Goal: Check status: Check status

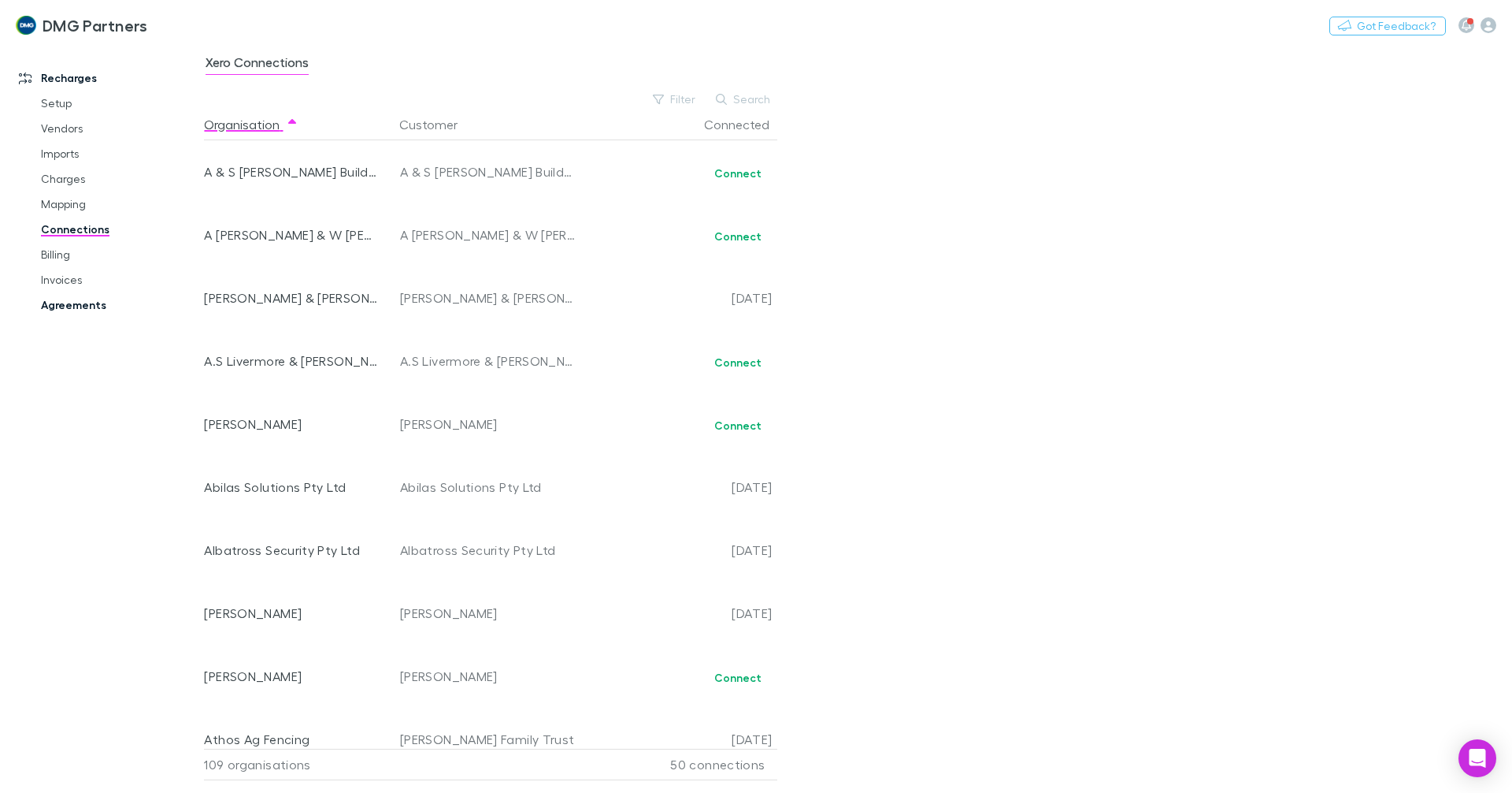
scroll to position [5986, 0]
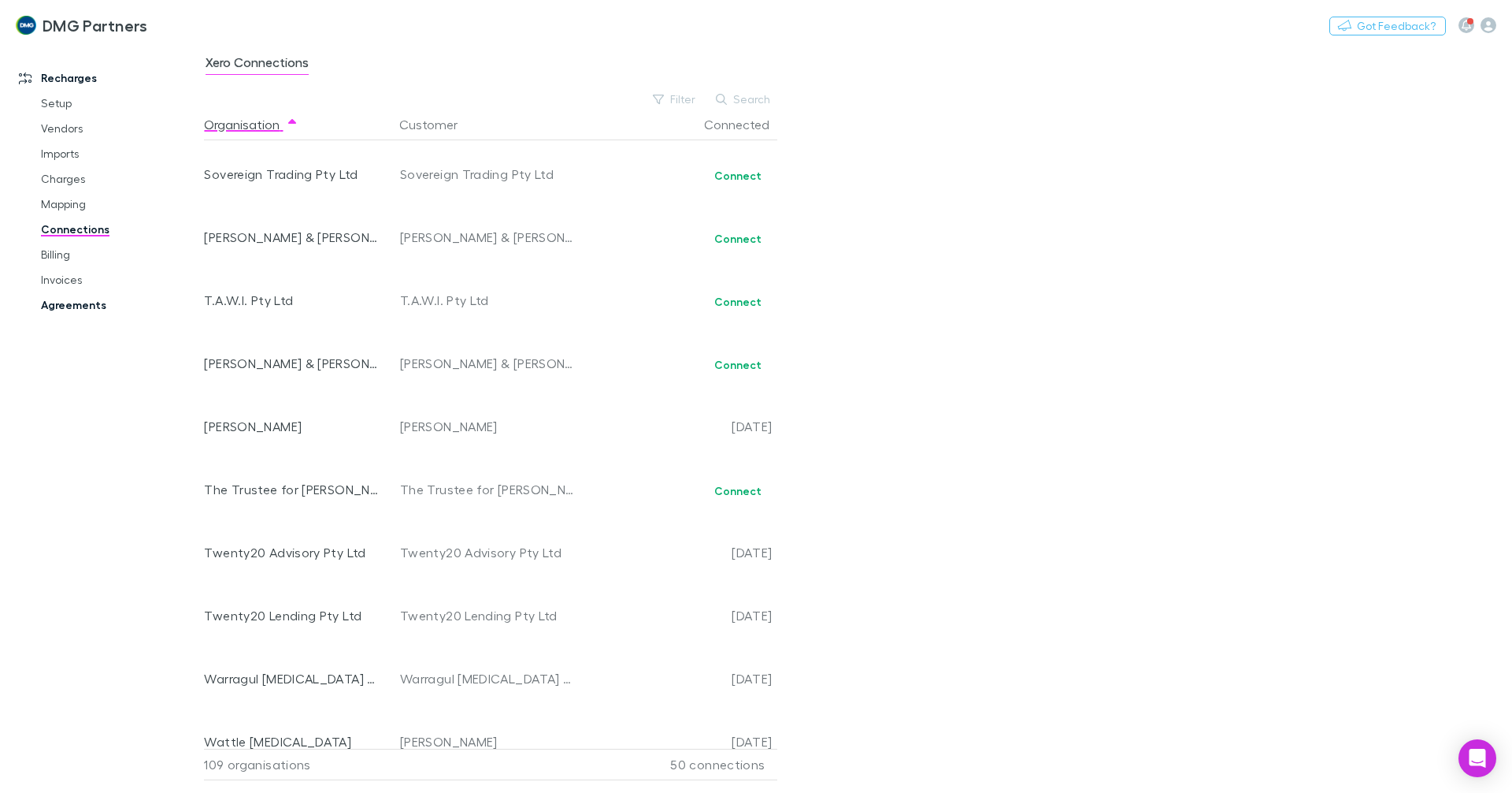
click at [53, 304] on link "Agreements" at bounding box center [118, 305] width 188 height 25
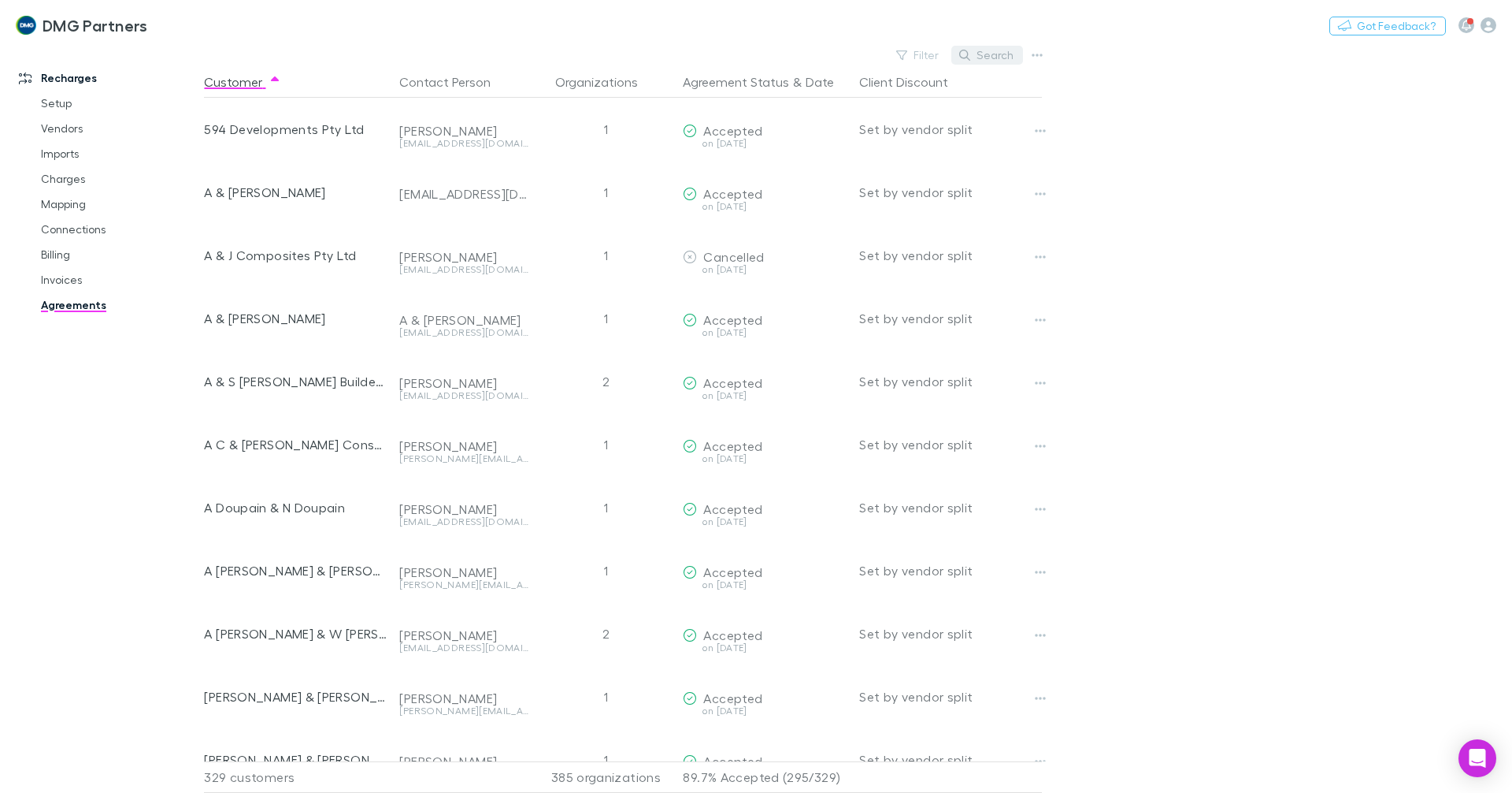
click at [993, 46] on button "Search" at bounding box center [987, 55] width 71 height 19
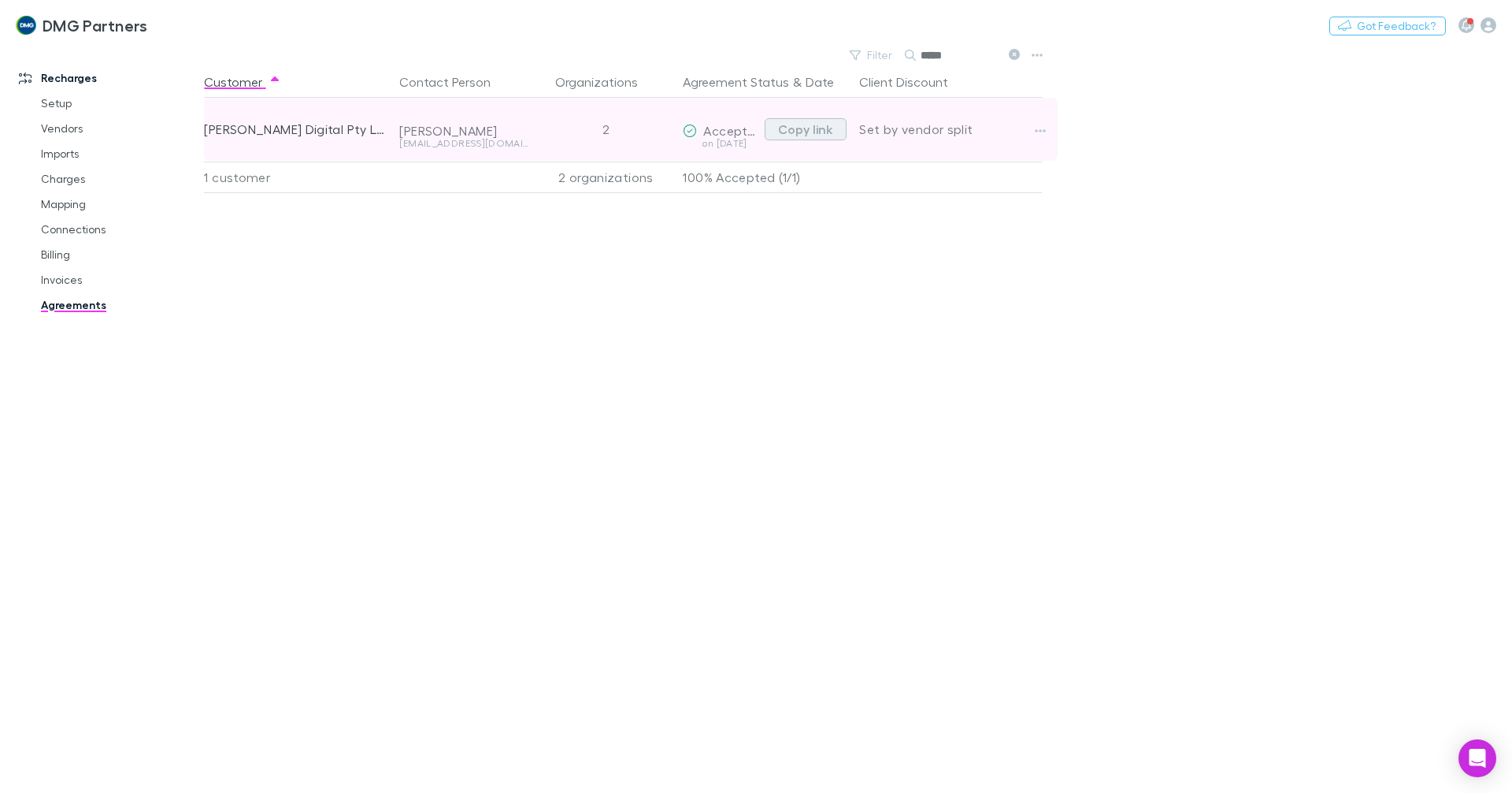
type input "*****"
click at [806, 124] on button "Copy link" at bounding box center [806, 129] width 82 height 22
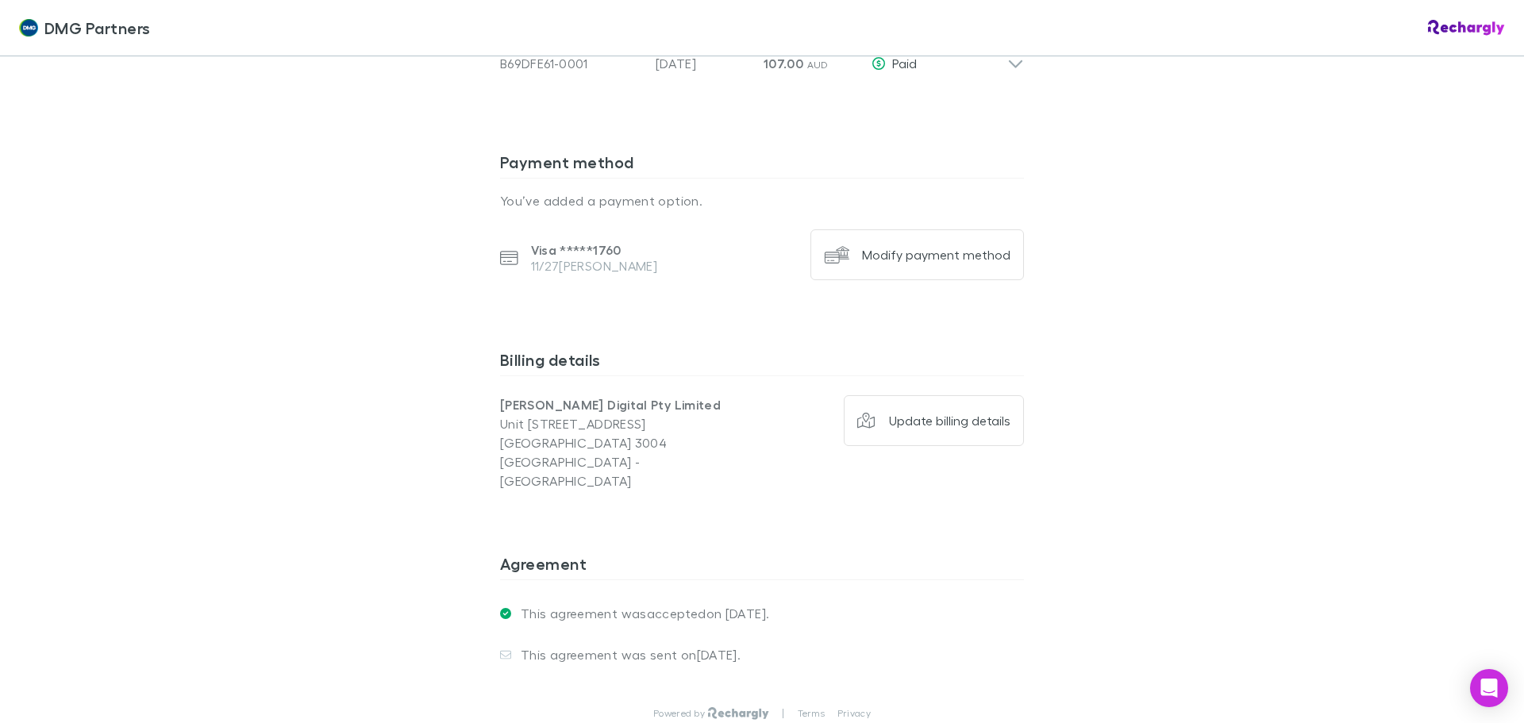
scroll to position [1813, 0]
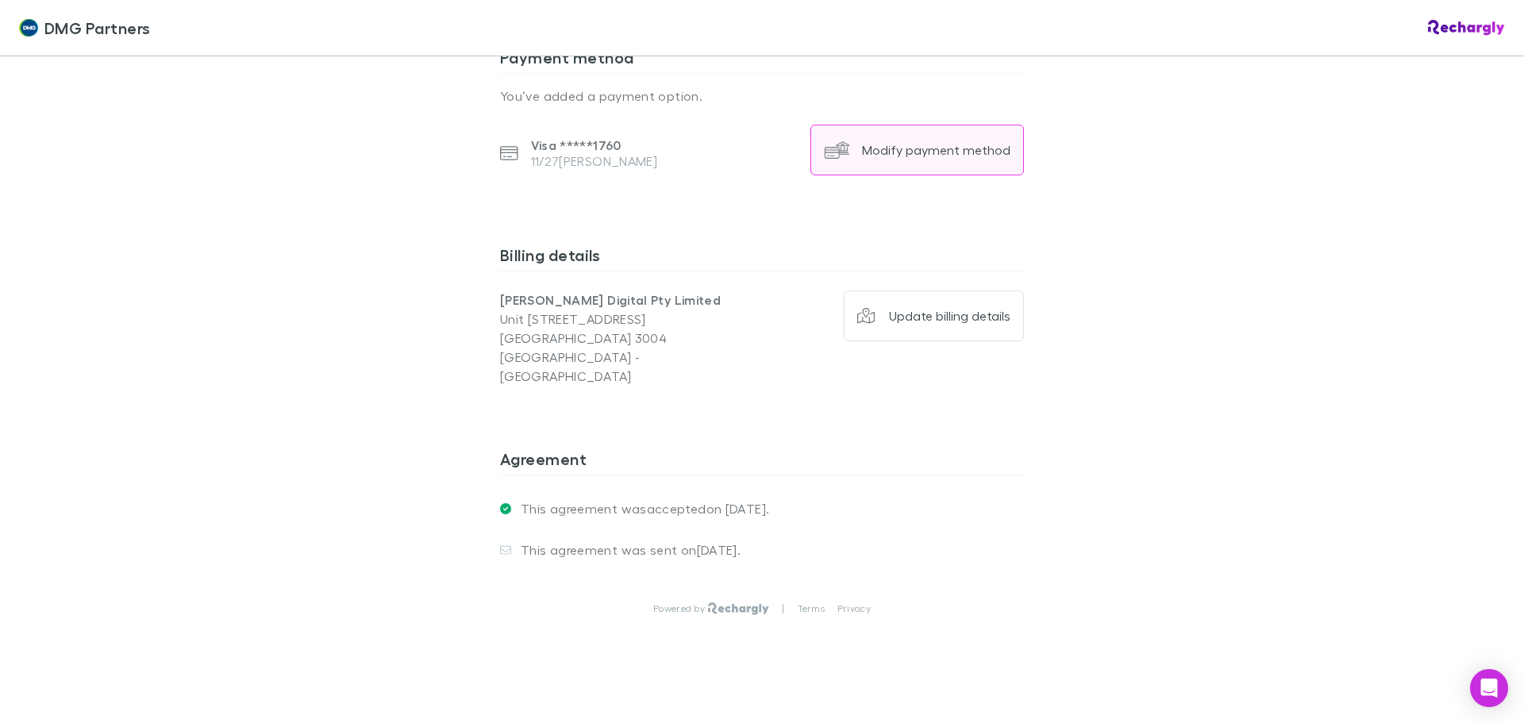
click at [917, 155] on div "Modify payment method" at bounding box center [936, 150] width 148 height 16
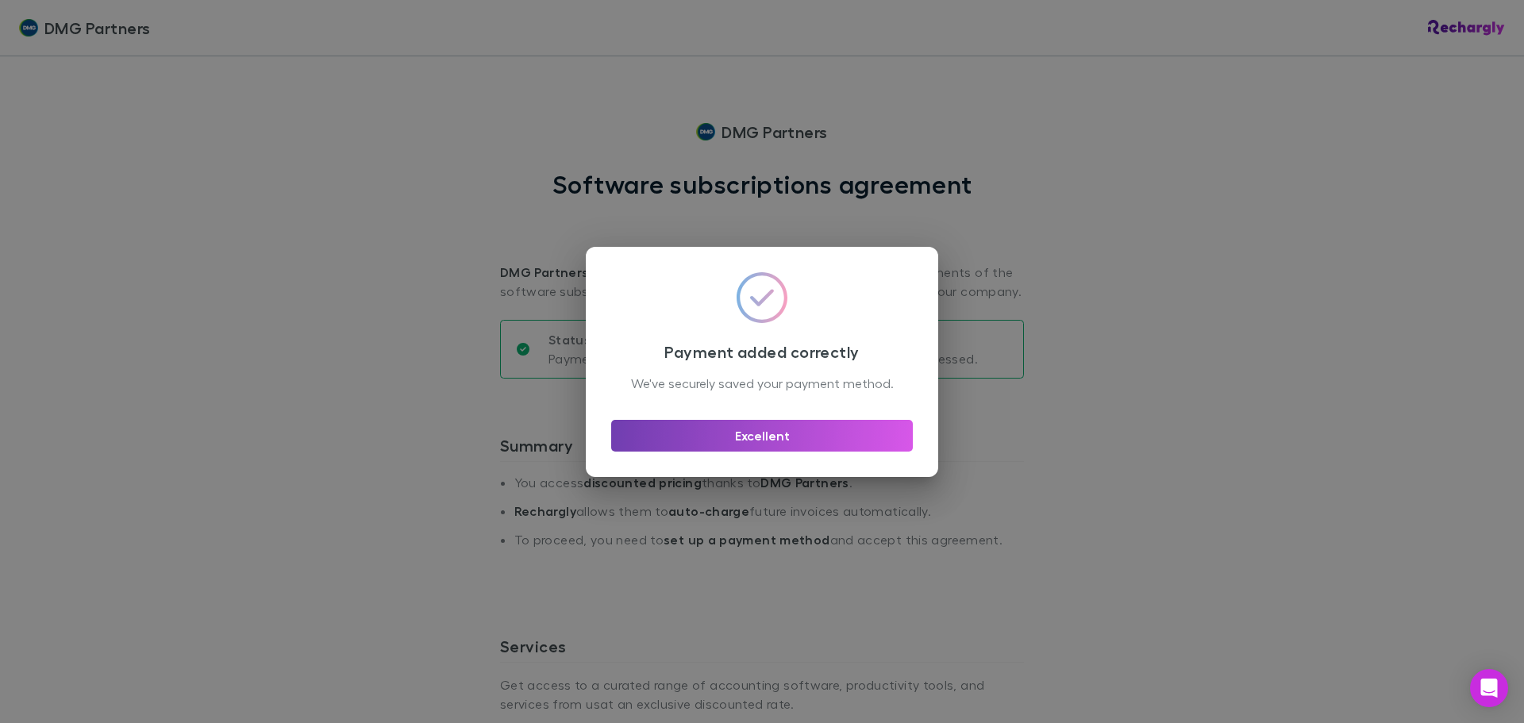
drag, startPoint x: 750, startPoint y: 444, endPoint x: 641, endPoint y: 387, distance: 123.6
click at [750, 444] on button "Excellent" at bounding box center [762, 436] width 302 height 32
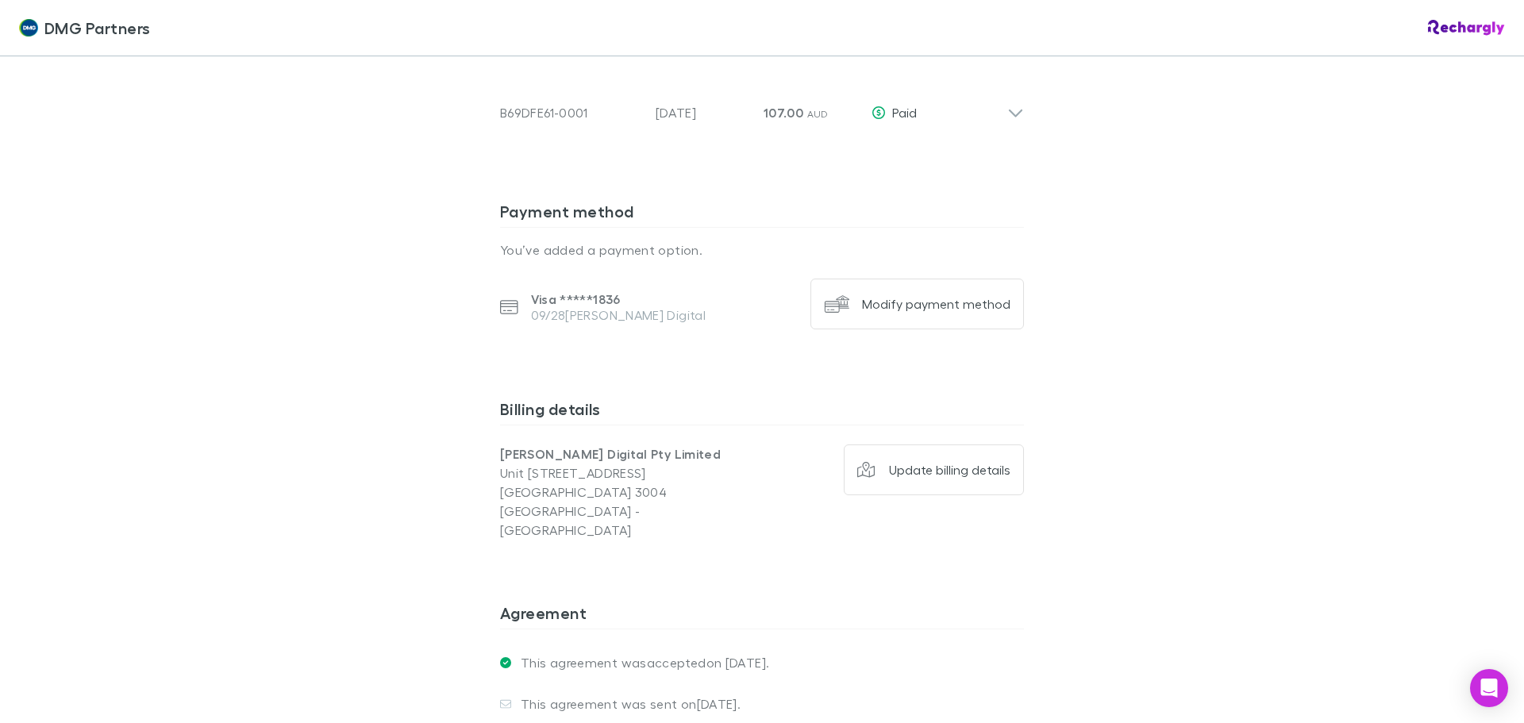
scroll to position [1655, 0]
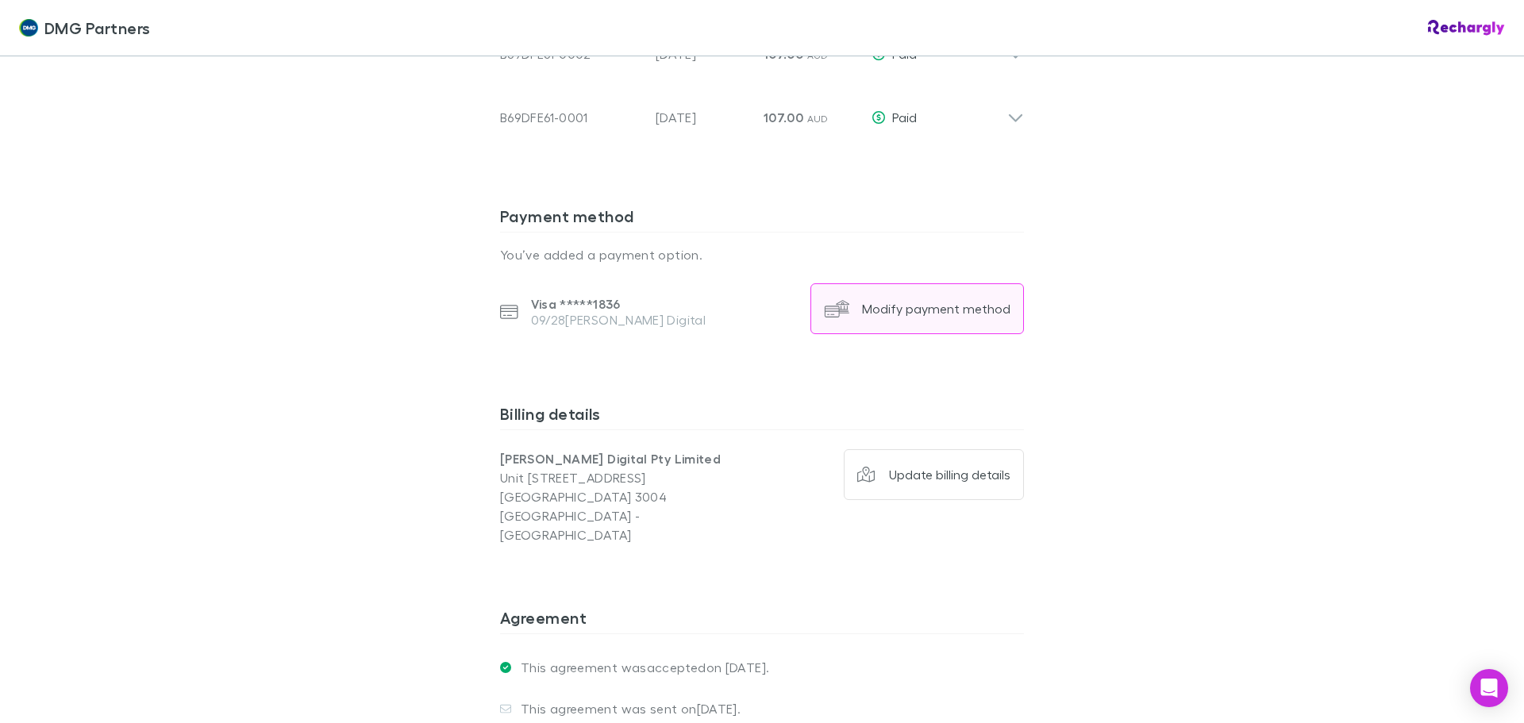
click at [835, 306] on img "button" at bounding box center [836, 308] width 25 height 25
click at [551, 298] on p "Visa ***** 1836" at bounding box center [618, 304] width 175 height 16
drag, startPoint x: 553, startPoint y: 310, endPoint x: 622, endPoint y: 234, distance: 101.7
click at [561, 292] on div "Visa ***** 1836 09/28 Neil Patel Digital" at bounding box center [649, 311] width 298 height 57
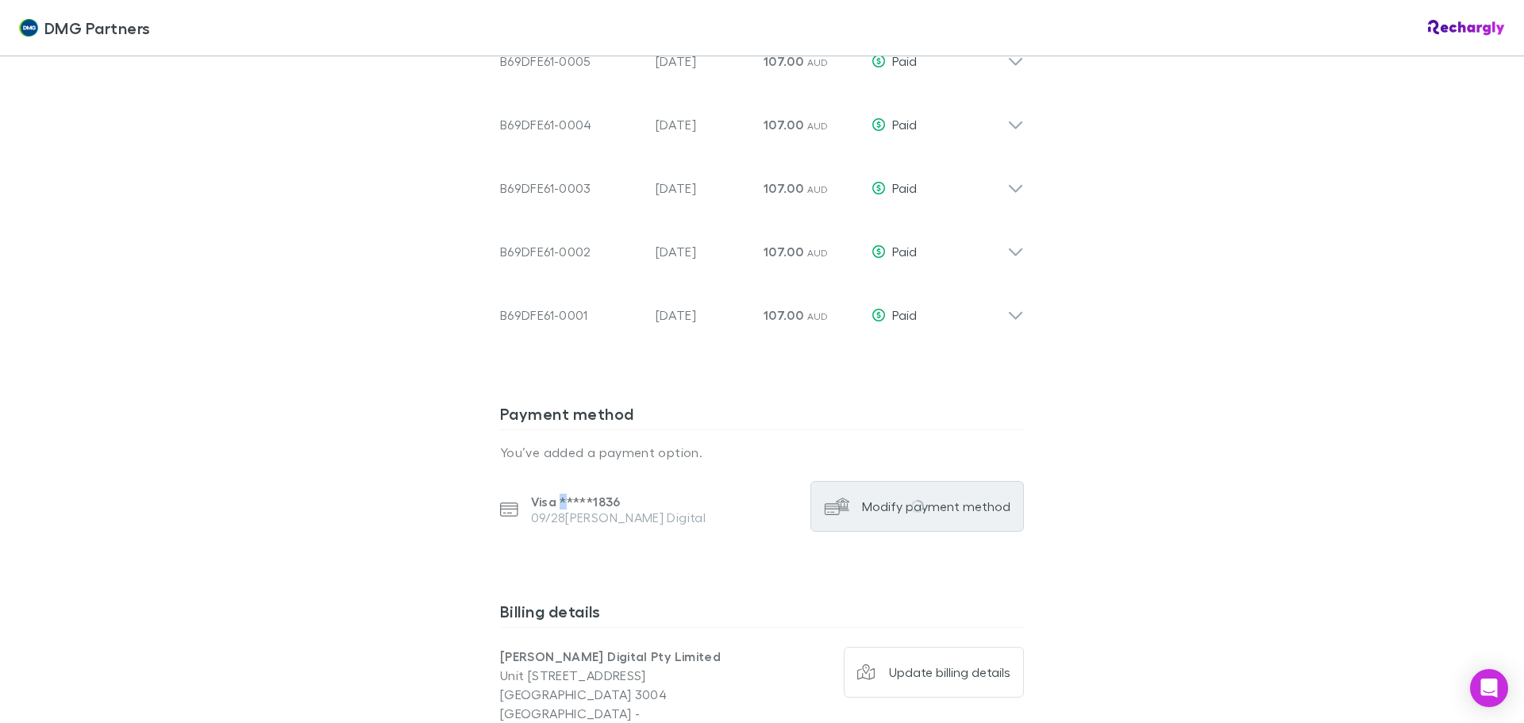
scroll to position [1258, 0]
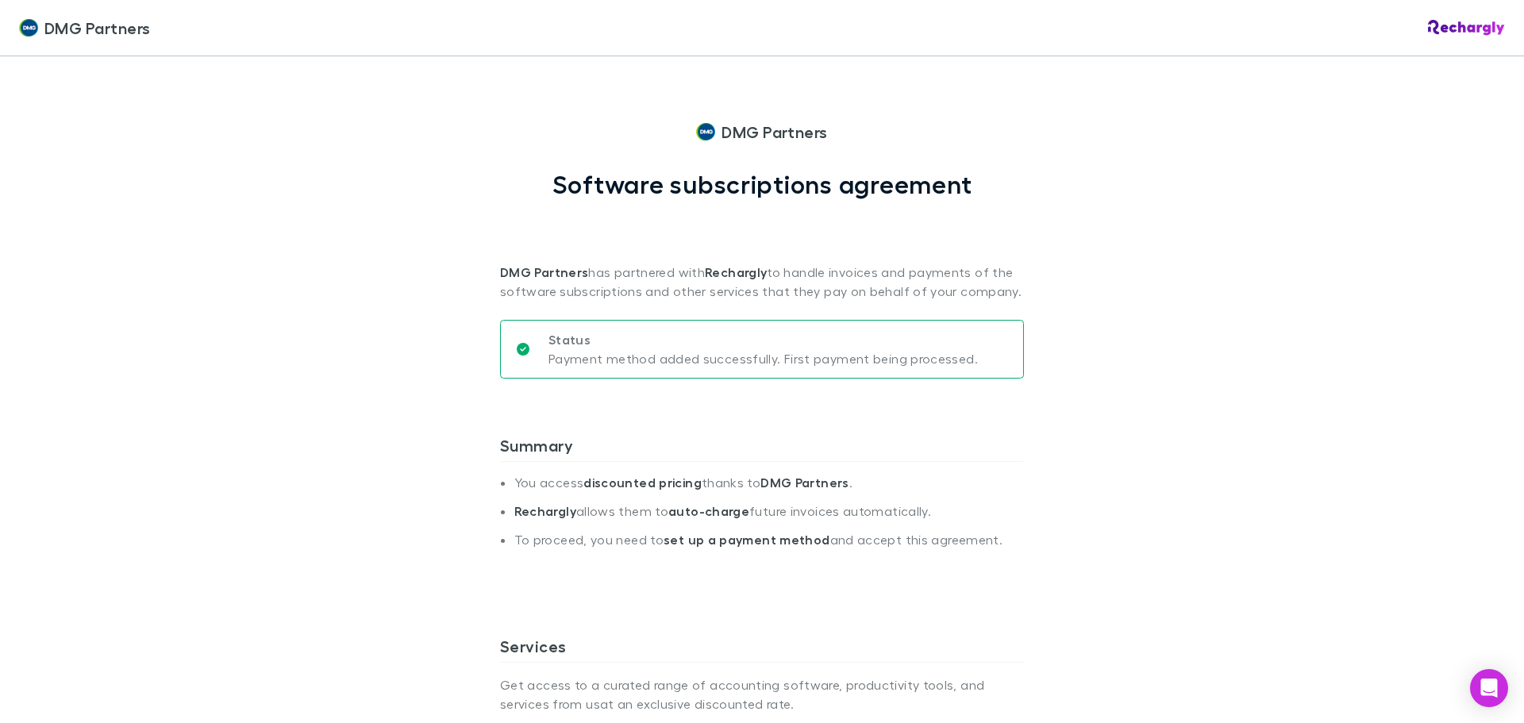
drag, startPoint x: 761, startPoint y: 129, endPoint x: 688, endPoint y: 110, distance: 75.5
click at [762, 129] on span "DMG Partners" at bounding box center [775, 132] width 106 height 24
click at [69, 25] on span "DMG Partners" at bounding box center [97, 28] width 106 height 24
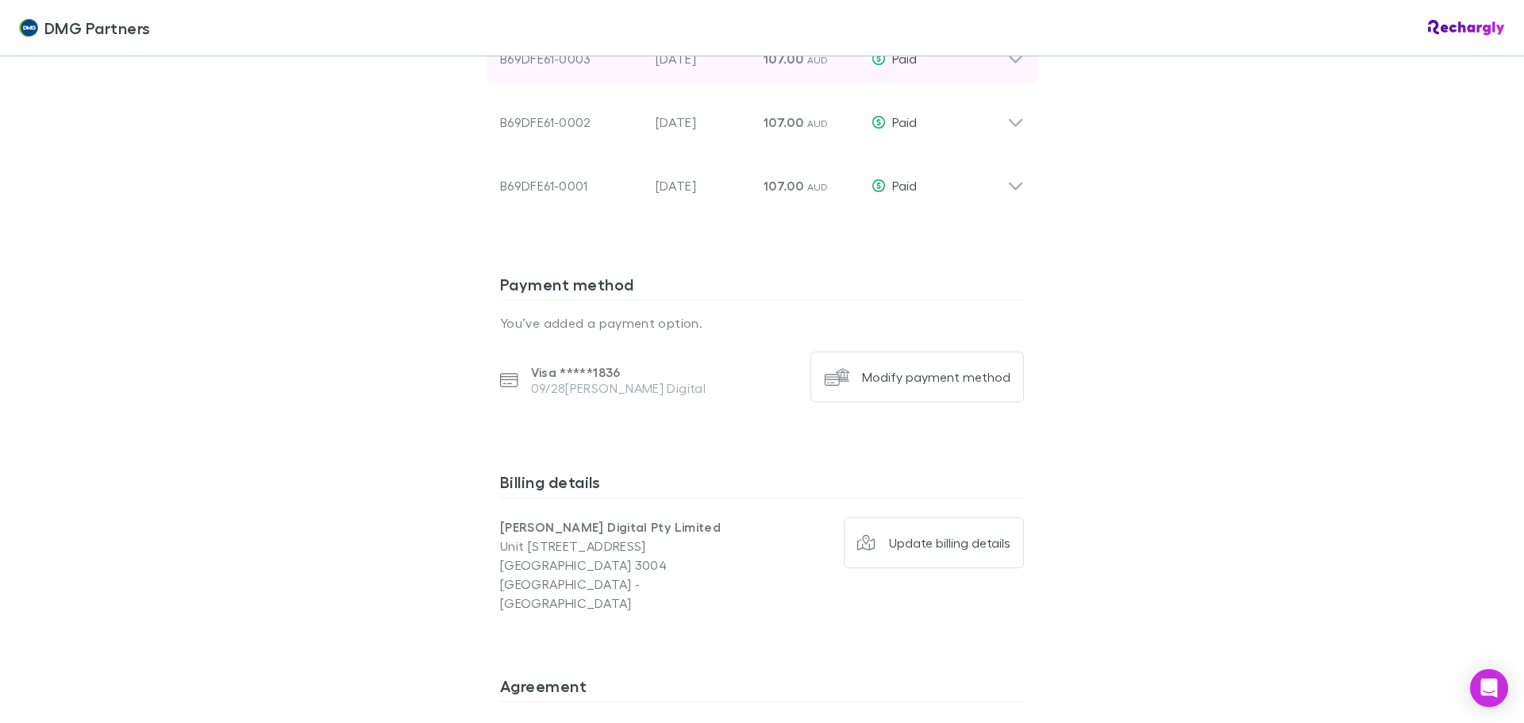
scroll to position [1337, 0]
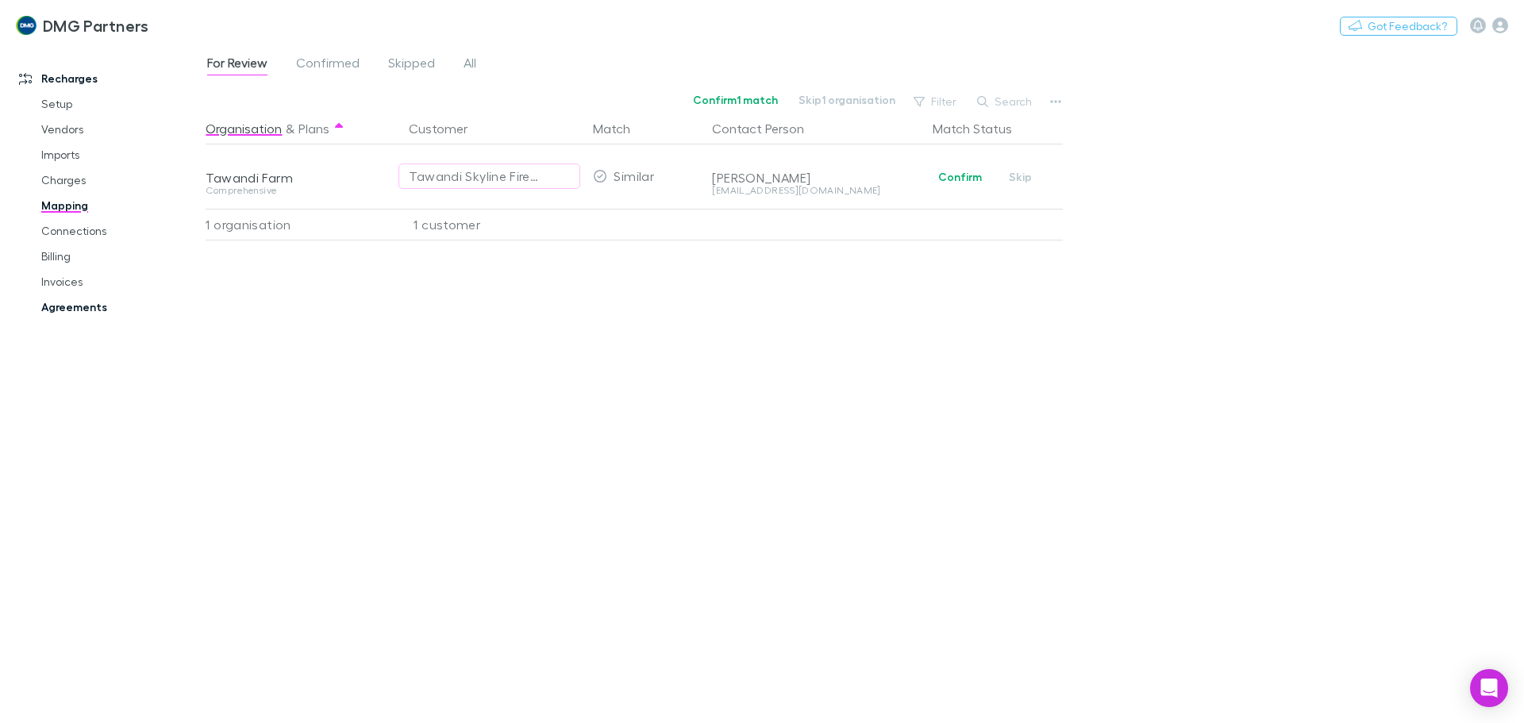
click at [75, 302] on link "Agreements" at bounding box center [119, 307] width 189 height 25
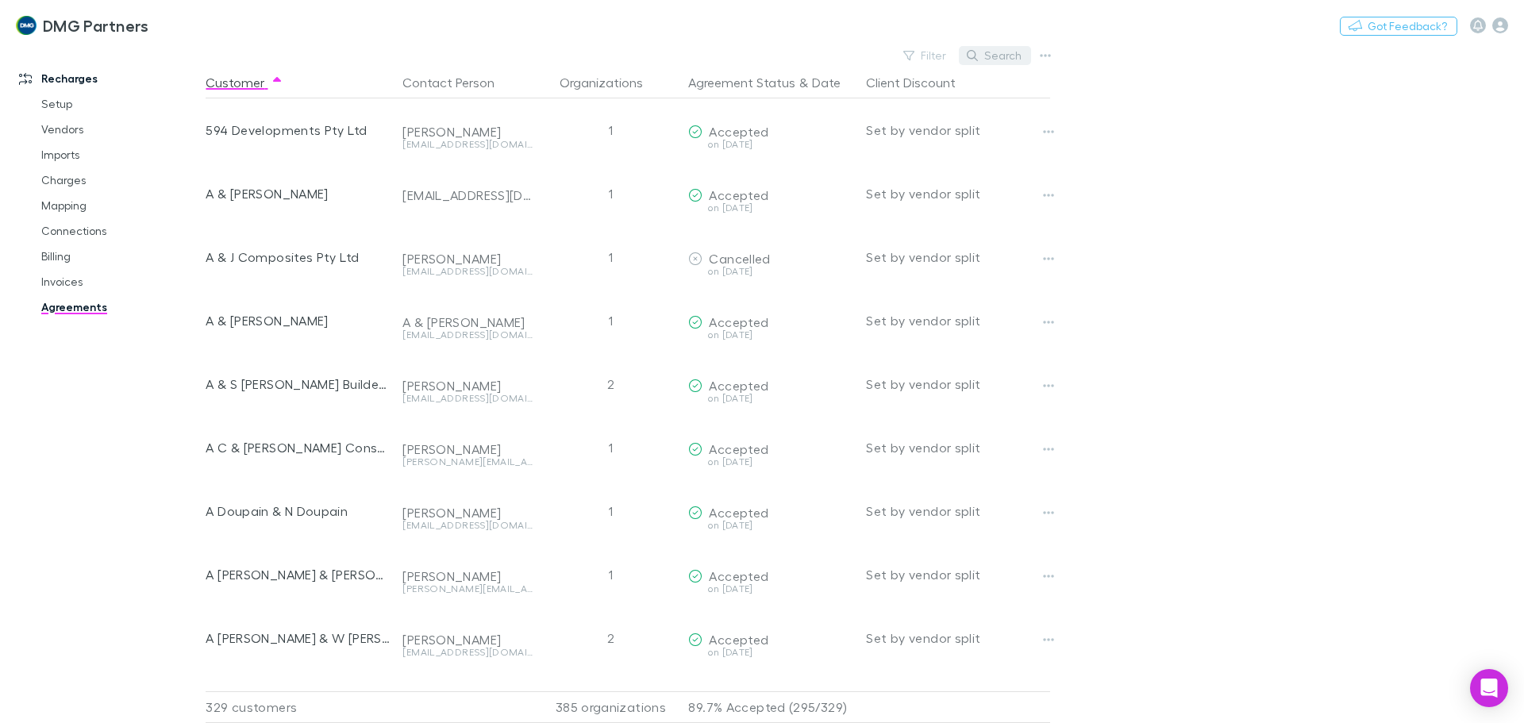
click at [988, 50] on button "Search" at bounding box center [995, 55] width 72 height 19
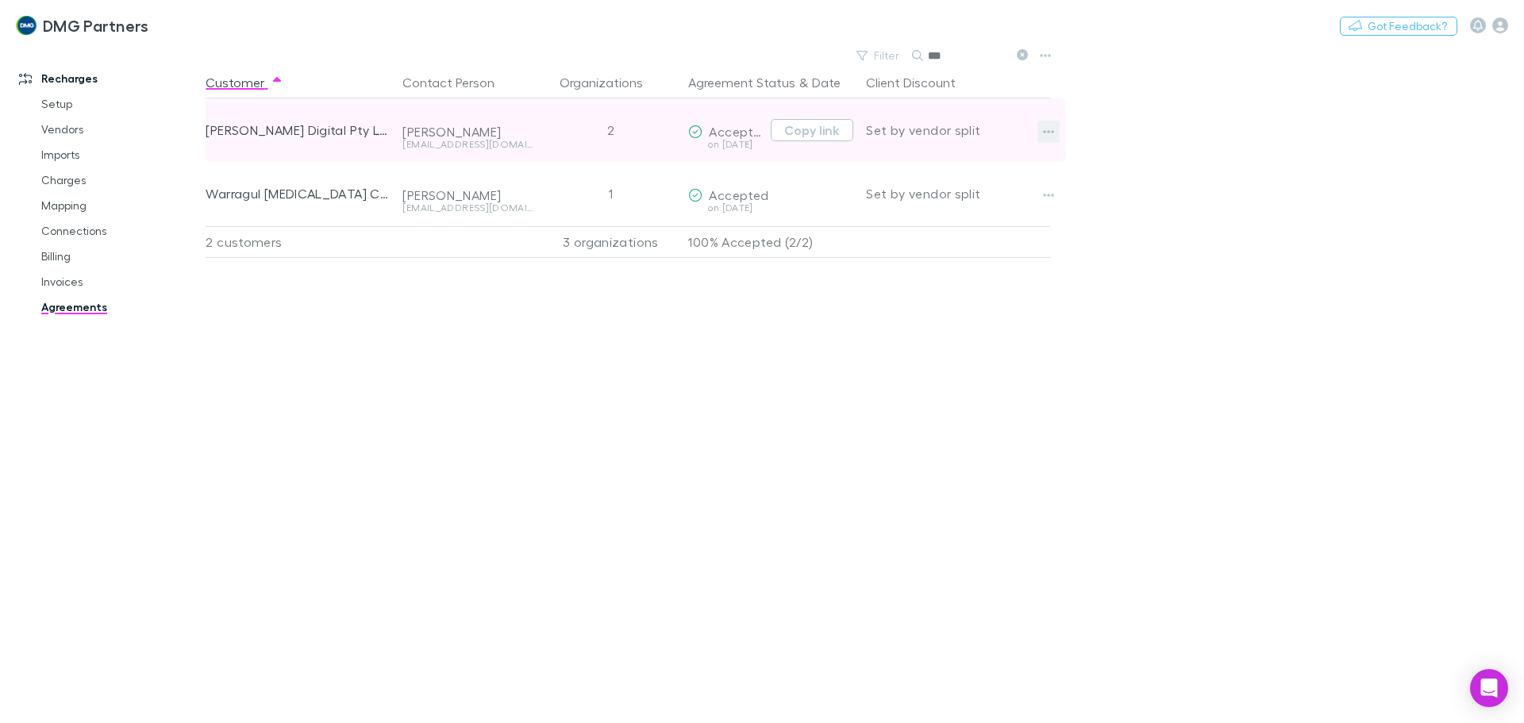
type input "***"
click at [1045, 125] on button "button" at bounding box center [1049, 132] width 22 height 22
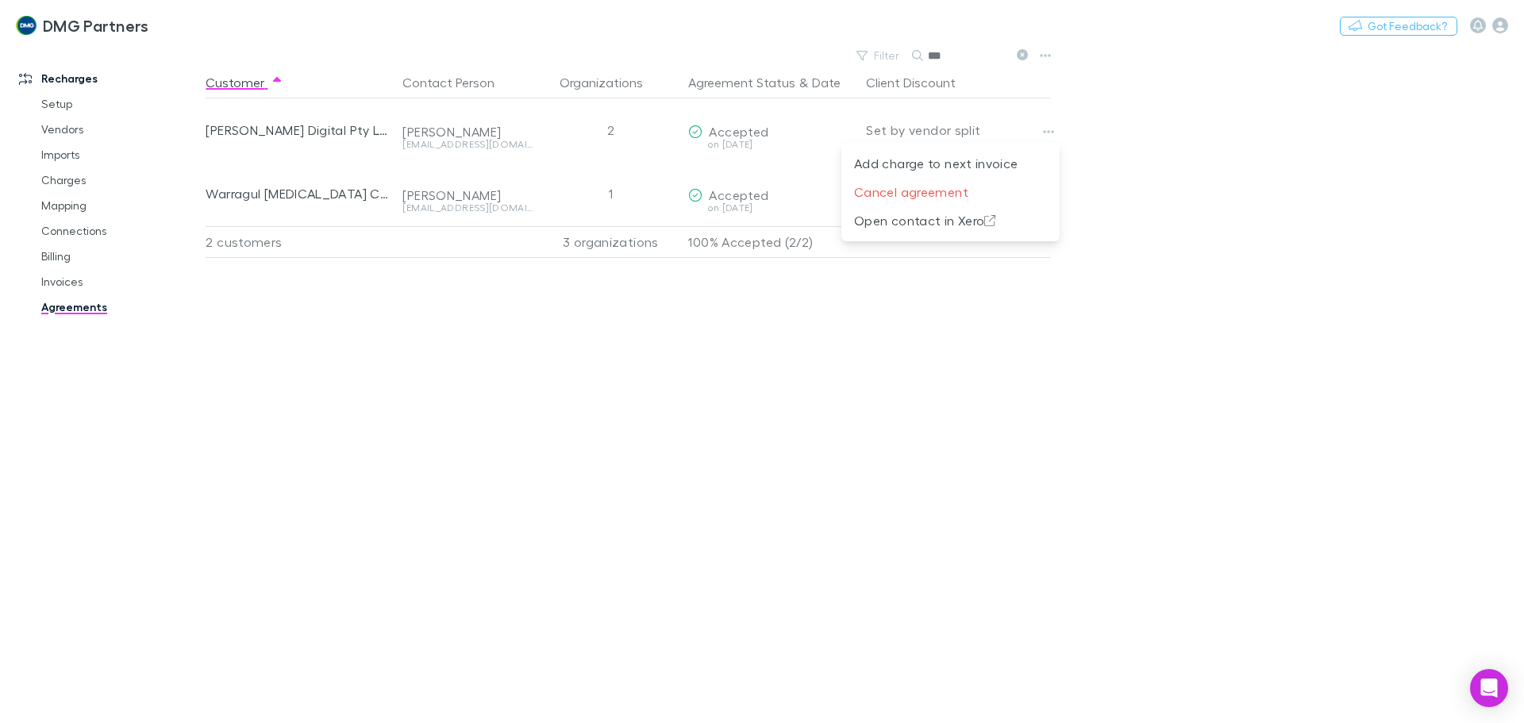
click at [65, 250] on div at bounding box center [762, 361] width 1524 height 723
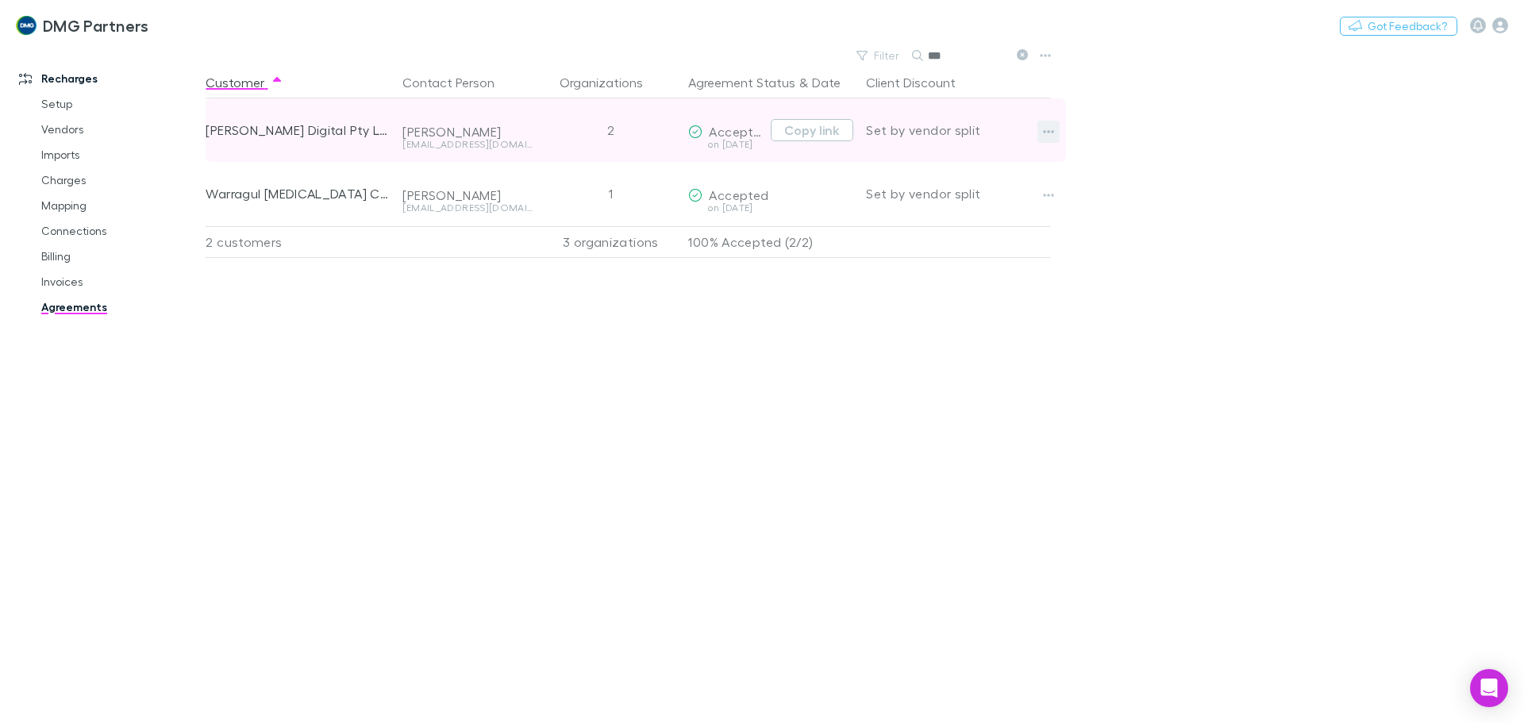
click at [1046, 134] on icon "button" at bounding box center [1048, 131] width 11 height 13
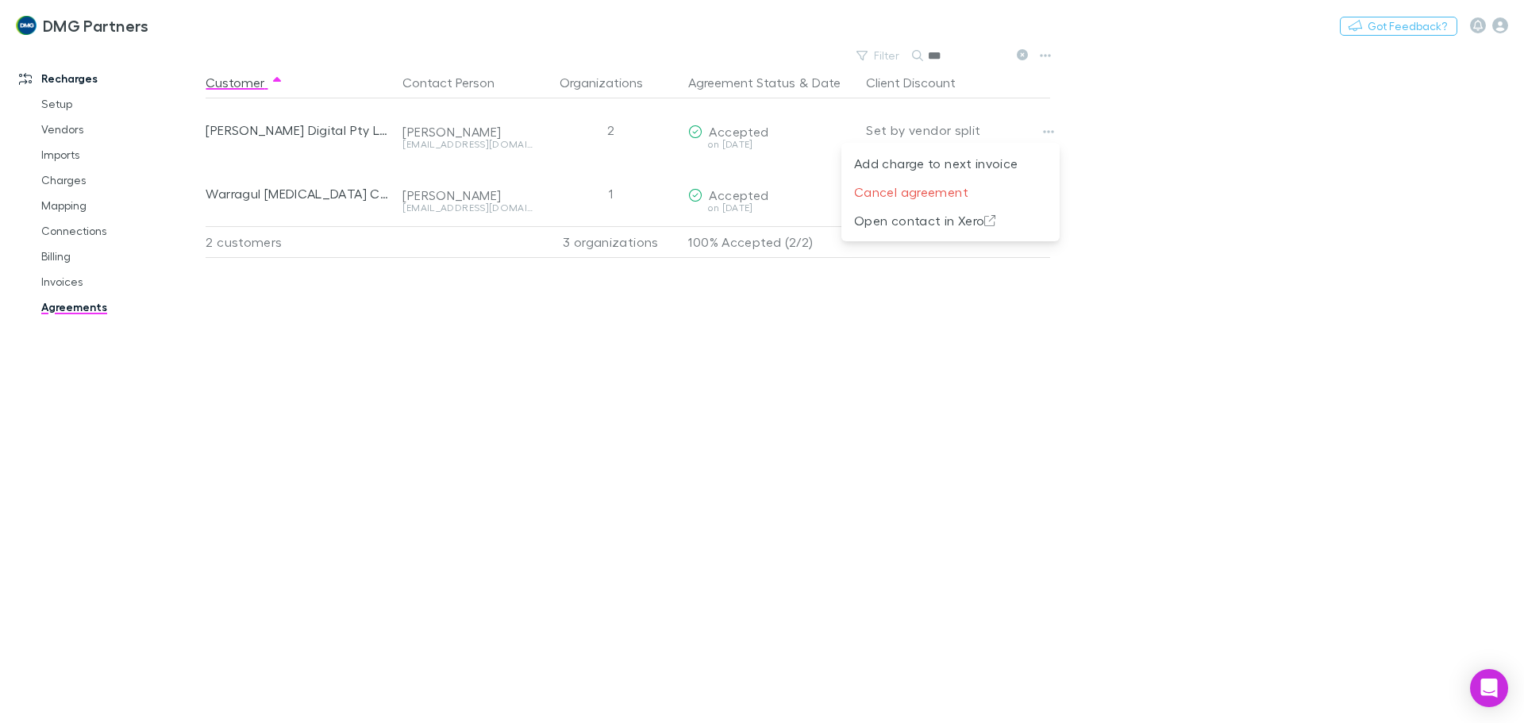
click at [59, 283] on div at bounding box center [762, 361] width 1524 height 723
click at [57, 260] on link "Billing" at bounding box center [119, 256] width 189 height 25
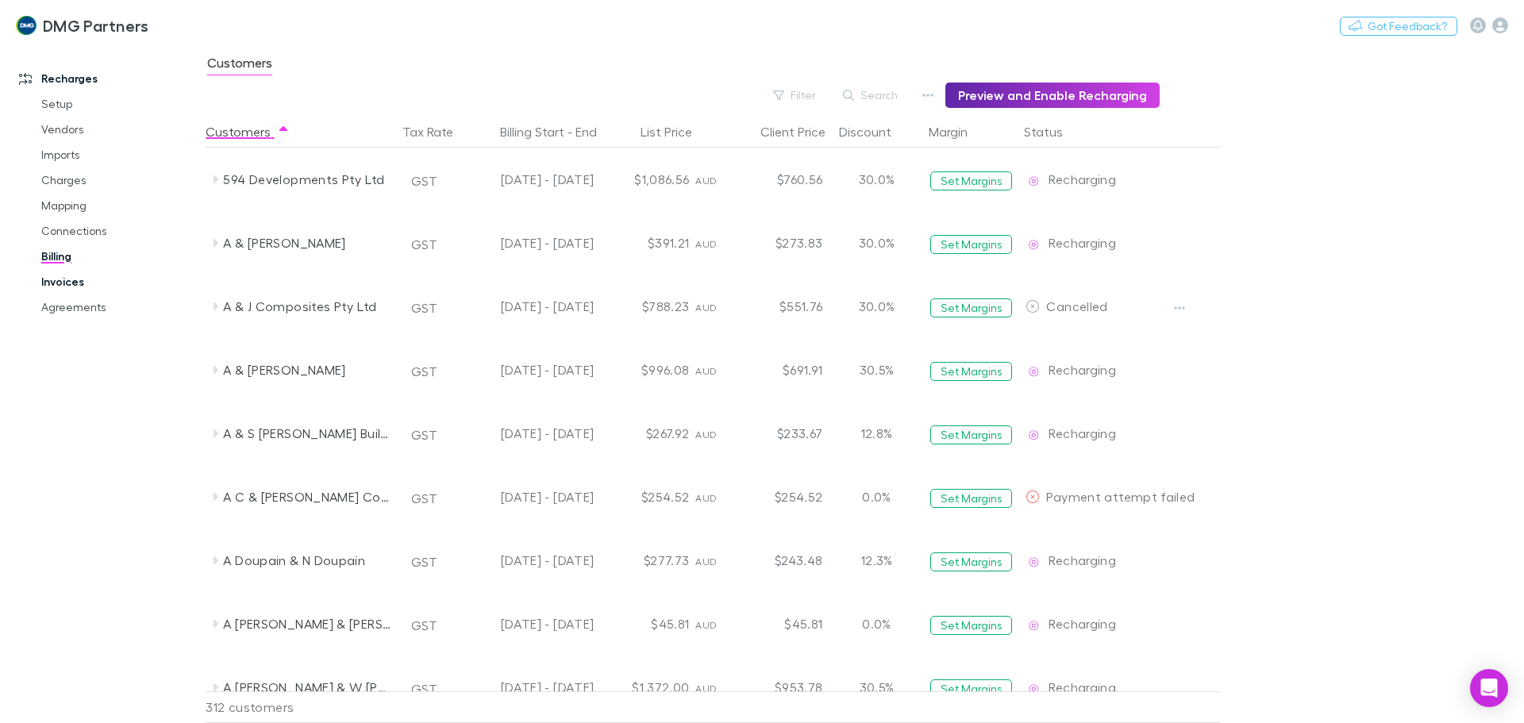
click at [50, 277] on link "Invoices" at bounding box center [119, 281] width 189 height 25
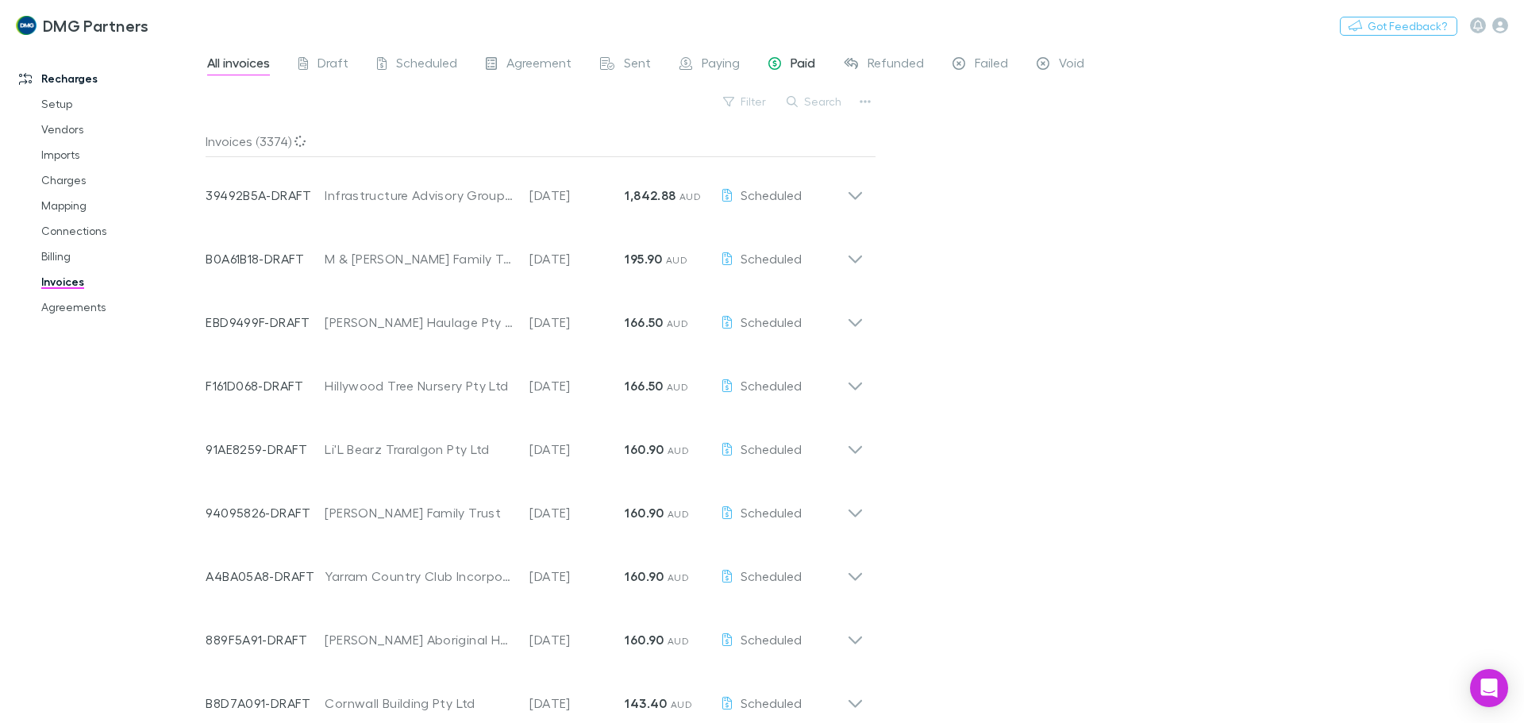
click at [784, 61] on div "Paid" at bounding box center [792, 65] width 47 height 21
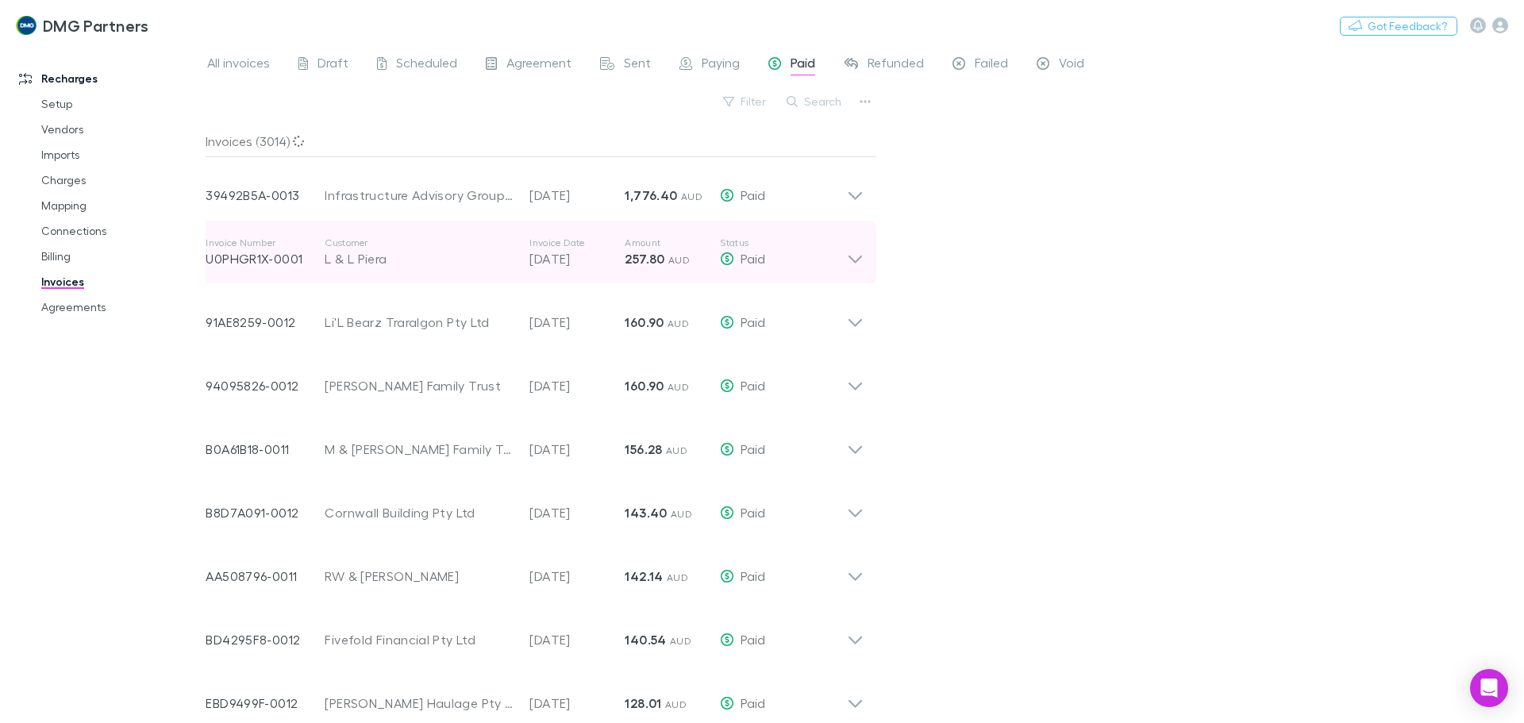
click at [849, 262] on icon at bounding box center [855, 253] width 17 height 32
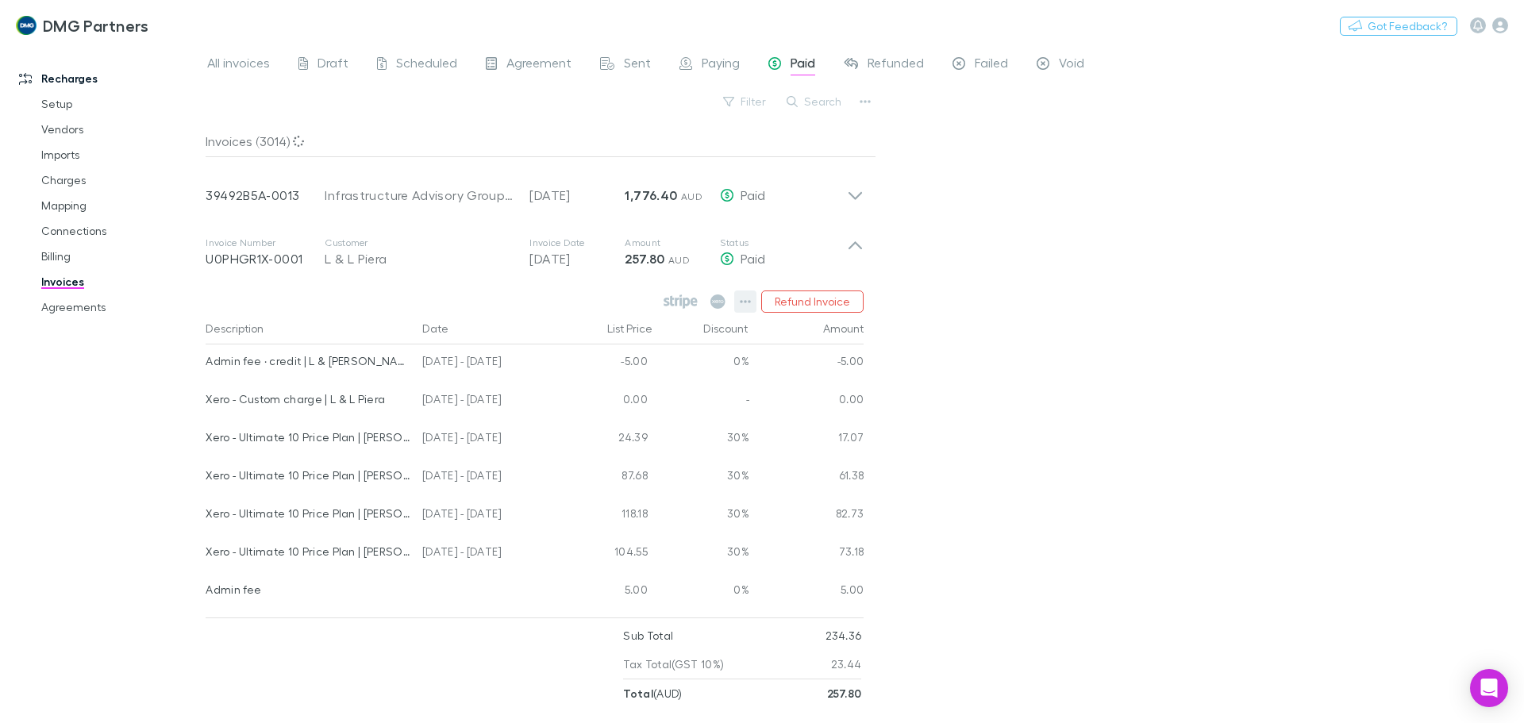
click at [744, 299] on icon "button" at bounding box center [745, 301] width 11 height 13
click at [849, 100] on div at bounding box center [762, 361] width 1524 height 723
click at [837, 84] on div at bounding box center [762, 361] width 1524 height 723
click at [816, 112] on div "Search" at bounding box center [815, 102] width 72 height 22
click at [824, 105] on button "Search" at bounding box center [815, 101] width 72 height 19
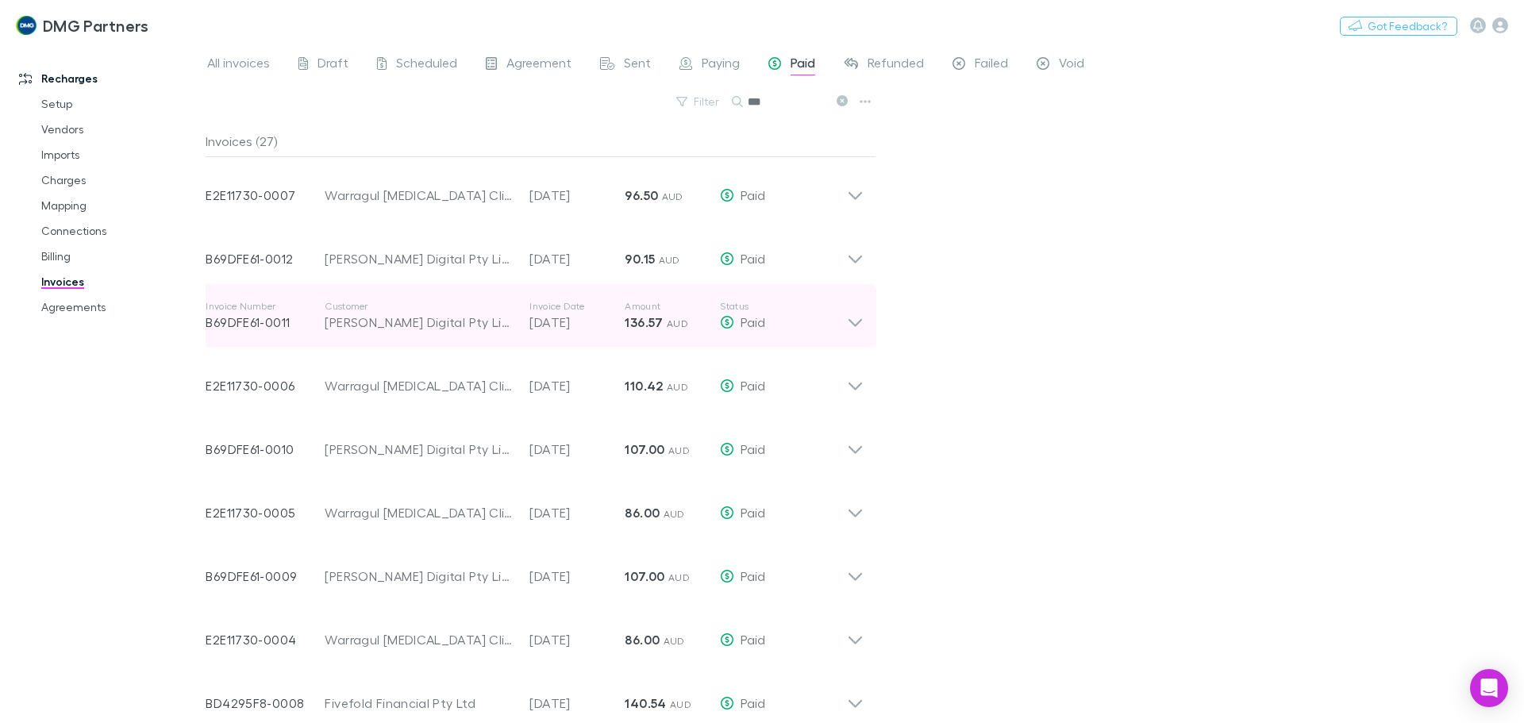
type input "***"
click at [849, 312] on icon at bounding box center [855, 316] width 17 height 32
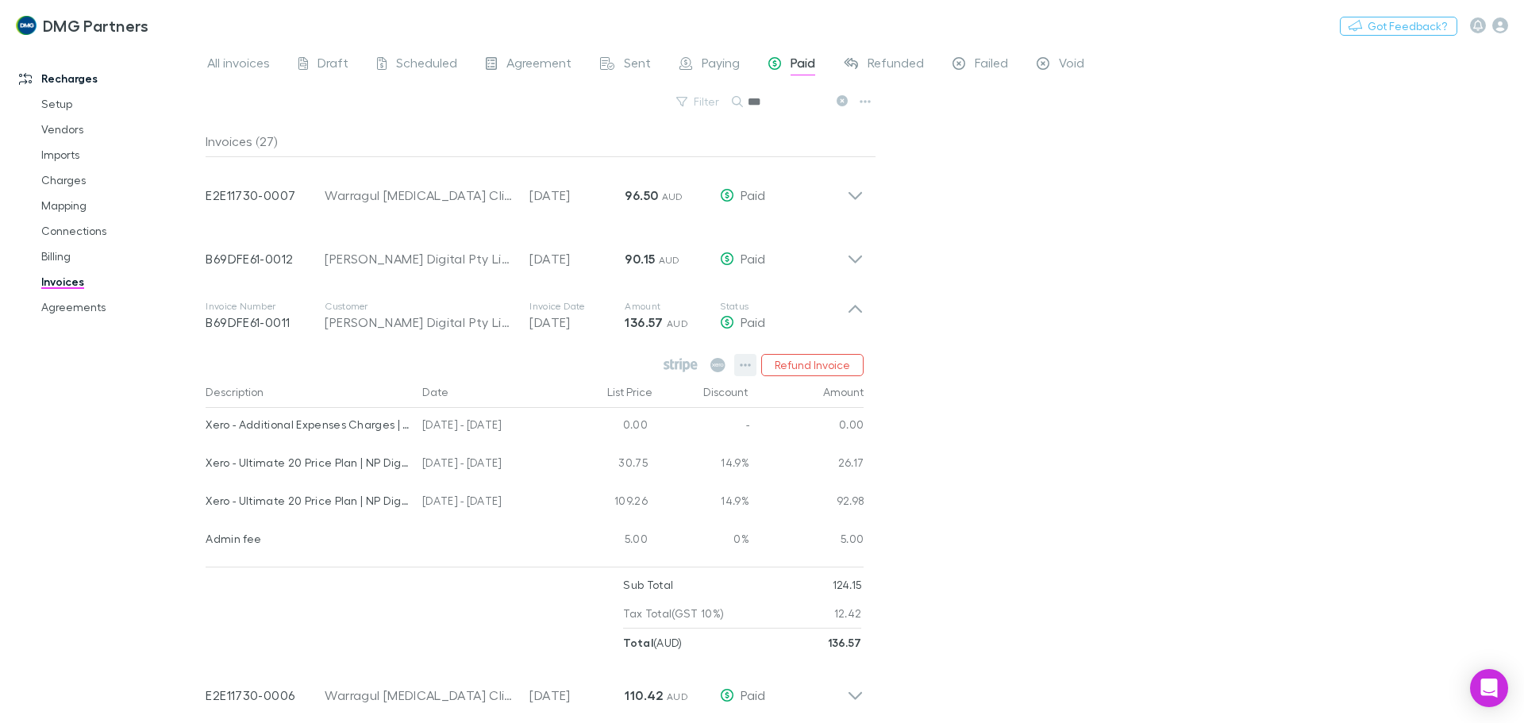
click at [749, 360] on icon "button" at bounding box center [745, 365] width 11 height 13
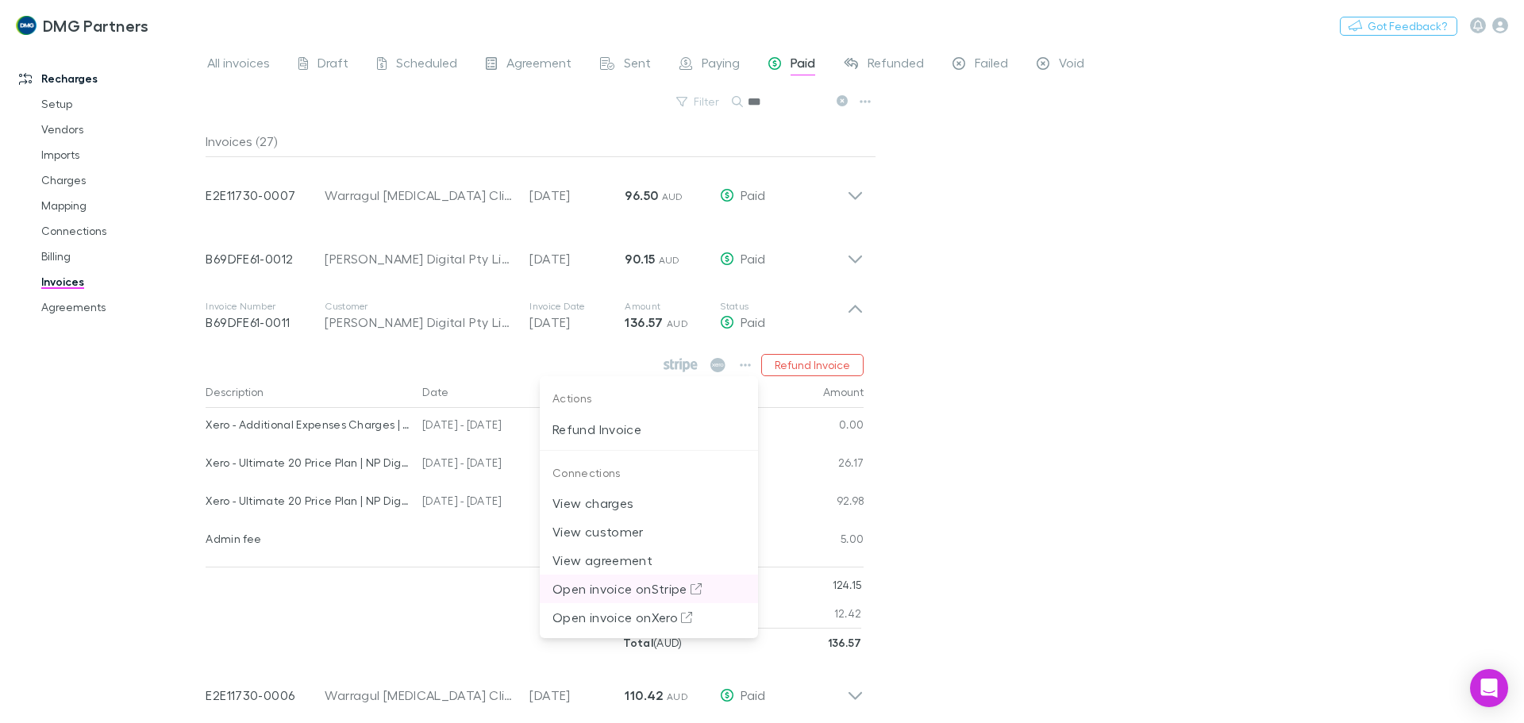
click at [624, 596] on p "Open invoice on Stripe" at bounding box center [649, 589] width 193 height 19
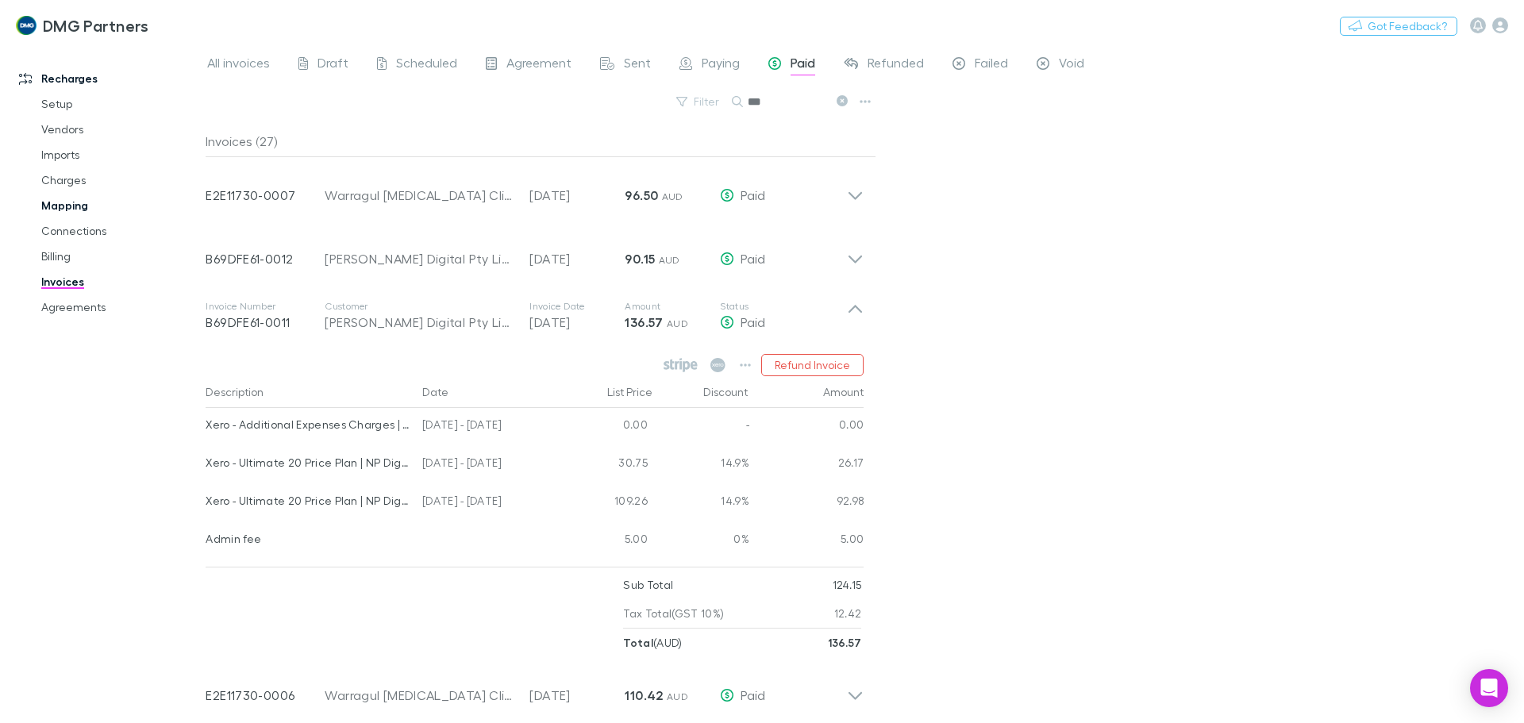
click at [59, 202] on link "Mapping" at bounding box center [119, 205] width 189 height 25
